Goal: Task Accomplishment & Management: Manage account settings

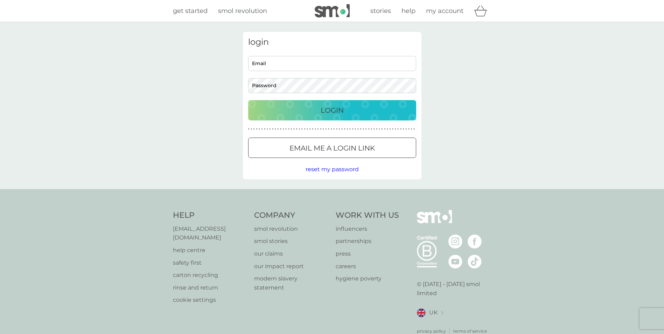
type input "[PERSON_NAME][EMAIL_ADDRESS][PERSON_NAME][DOMAIN_NAME]"
click at [349, 110] on div "Login" at bounding box center [332, 110] width 154 height 11
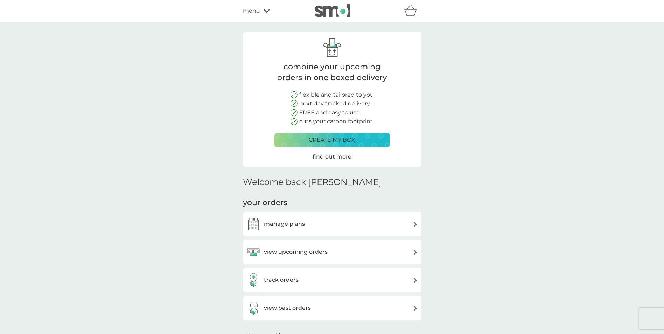
click at [254, 11] on span "menu" at bounding box center [251, 10] width 17 height 9
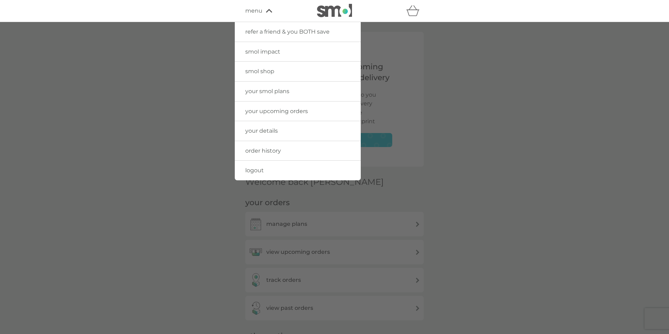
click at [340, 7] on img at bounding box center [334, 10] width 35 height 13
click at [502, 120] on div at bounding box center [334, 189] width 669 height 334
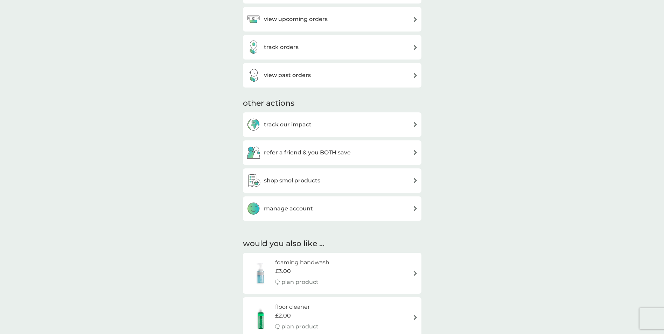
scroll to position [245, 0]
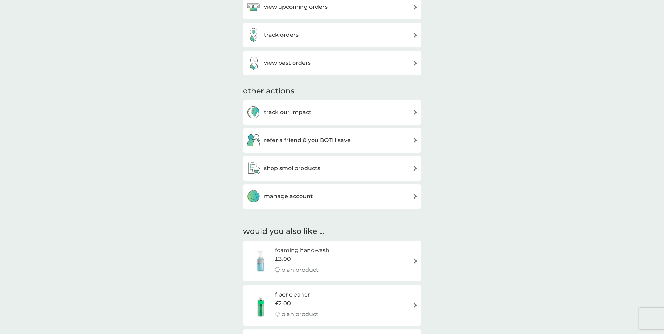
click at [299, 194] on h3 "manage account" at bounding box center [288, 196] width 49 height 9
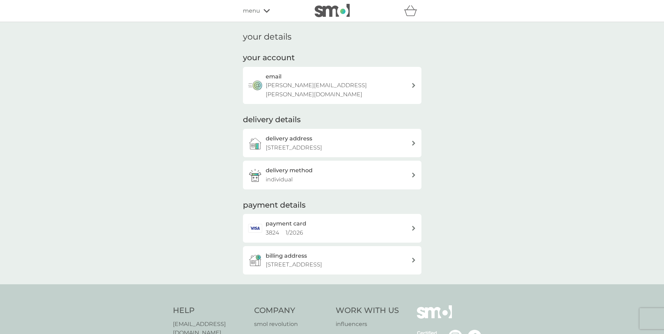
click at [316, 92] on div "email [PERSON_NAME][EMAIL_ADDRESS][PERSON_NAME][DOMAIN_NAME]" at bounding box center [332, 85] width 179 height 37
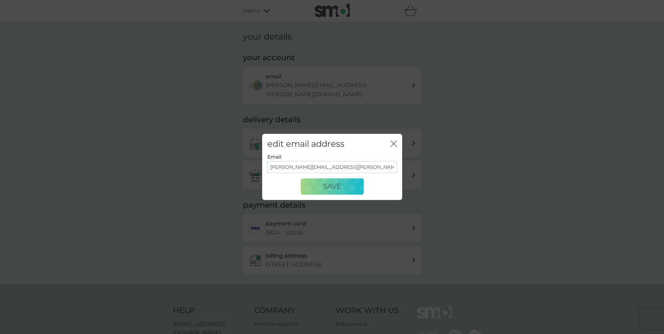
drag, startPoint x: 282, startPoint y: 166, endPoint x: 347, endPoint y: 166, distance: 65.1
click at [347, 166] on input "[PERSON_NAME][EMAIL_ADDRESS][PERSON_NAME][DOMAIN_NAME]" at bounding box center [332, 167] width 130 height 12
type input "[EMAIL_ADDRESS][DOMAIN_NAME]"
click at [330, 188] on span "Save" at bounding box center [332, 186] width 18 height 8
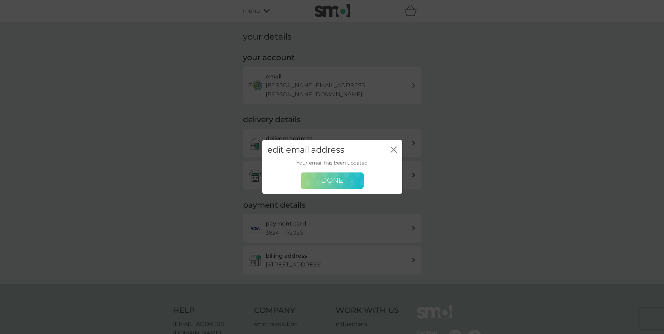
click at [334, 185] on button "Done" at bounding box center [332, 180] width 63 height 17
